Goal: Find specific page/section: Find specific page/section

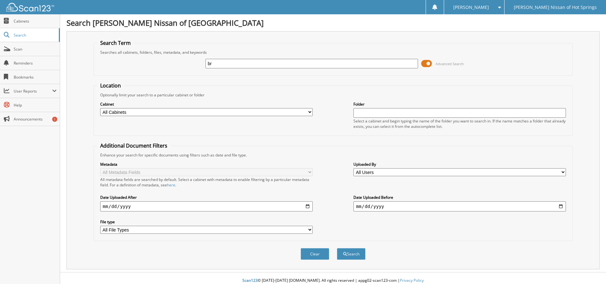
type input "b"
type input "[PERSON_NAME]"
click at [359, 256] on button "Search" at bounding box center [351, 254] width 29 height 12
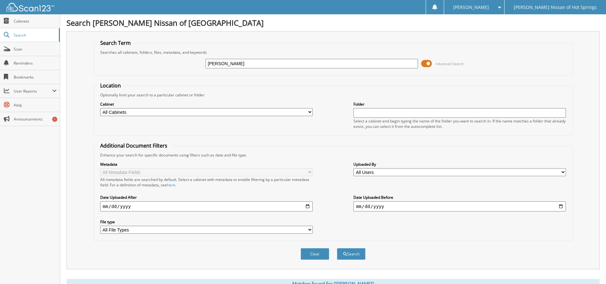
drag, startPoint x: 428, startPoint y: 64, endPoint x: 365, endPoint y: 202, distance: 151.9
click at [428, 64] on span at bounding box center [426, 64] width 11 height 10
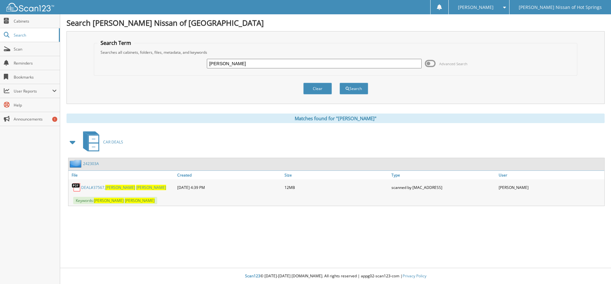
click at [136, 190] on span "SMITH" at bounding box center [151, 187] width 30 height 5
drag, startPoint x: 255, startPoint y: 63, endPoint x: 152, endPoint y: 62, distance: 103.4
click at [152, 62] on div "jeremy smith Advanced Search" at bounding box center [335, 63] width 476 height 17
type input "andrew beard"
click at [339, 83] on button "Search" at bounding box center [353, 89] width 29 height 12
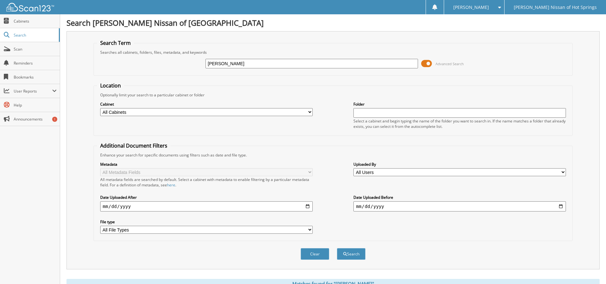
click at [429, 63] on span at bounding box center [426, 64] width 11 height 10
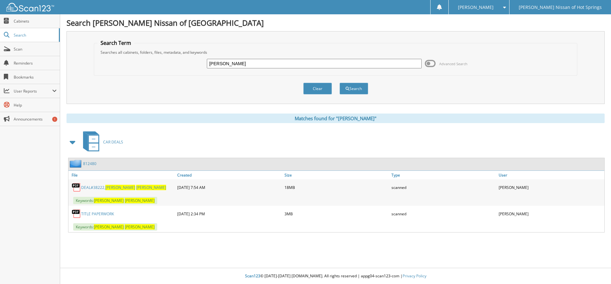
click at [136, 188] on span "BEARD" at bounding box center [151, 187] width 30 height 5
drag, startPoint x: 218, startPoint y: 69, endPoint x: 55, endPoint y: 94, distance: 165.4
click at [55, 94] on body "CHRIS H. Settings Logout Orr Nissan of Hot Springs Close Cabinets Search Scan H…" at bounding box center [305, 142] width 611 height 284
type input "frank bradley"
click at [339, 83] on button "Search" at bounding box center [353, 89] width 29 height 12
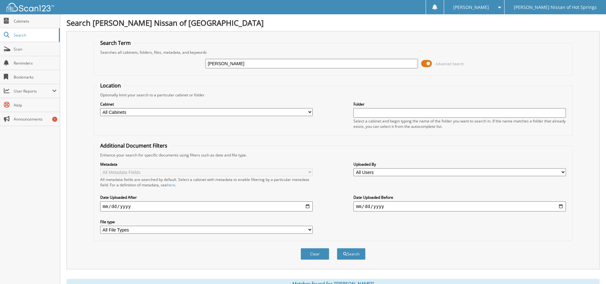
click at [429, 65] on span at bounding box center [426, 64] width 11 height 10
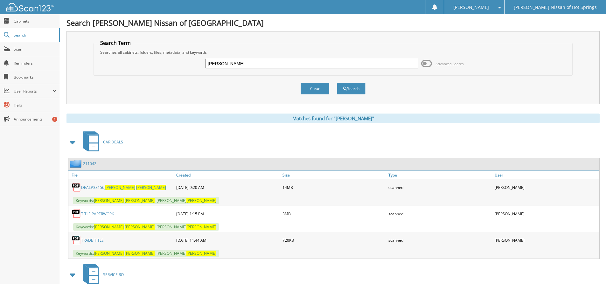
click at [114, 188] on span "FRANK" at bounding box center [120, 187] width 30 height 5
